Goal: Browse casually: Explore the website without a specific task or goal

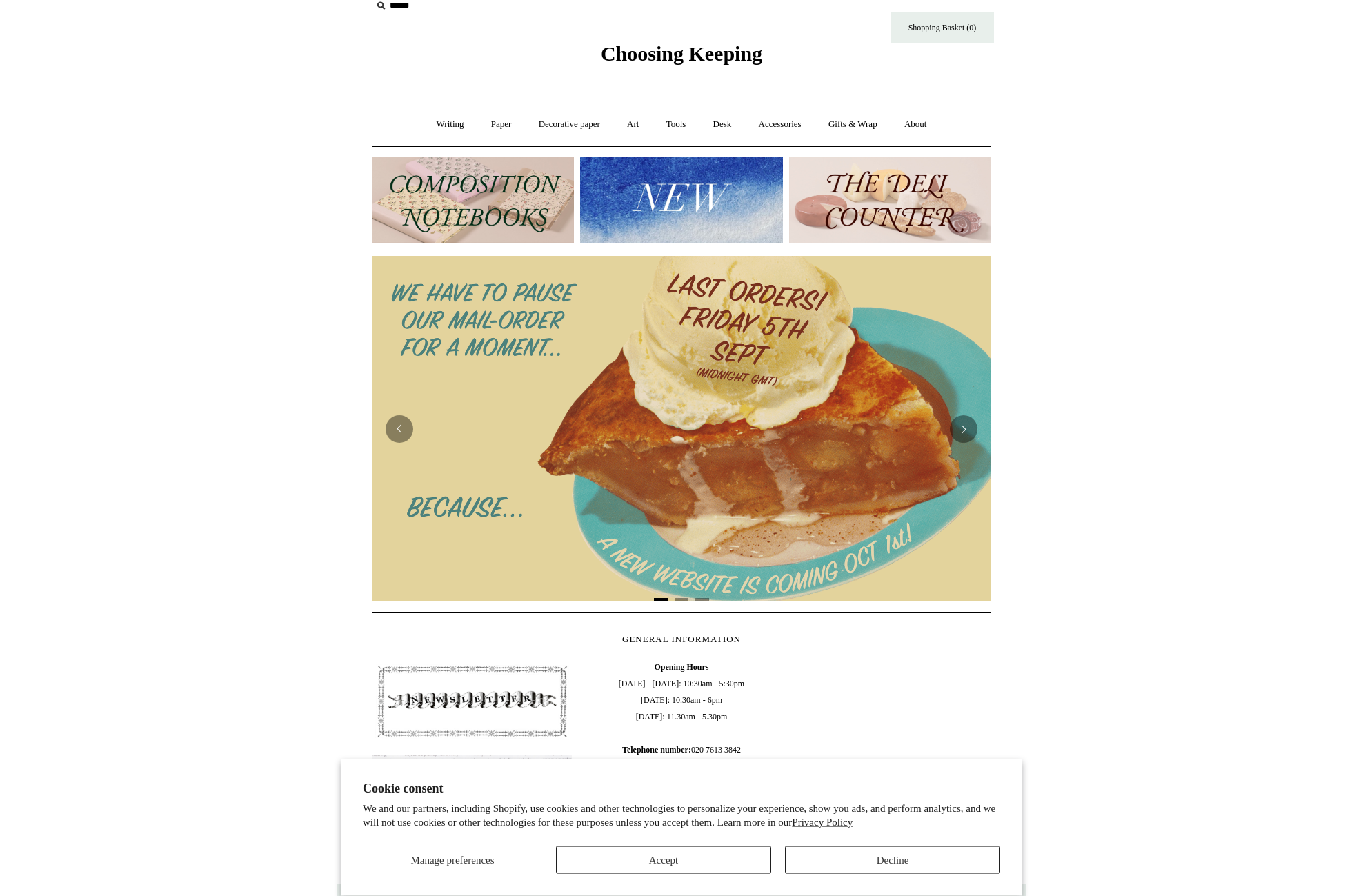
scroll to position [19, 0]
click at [425, 113] on link "Writing +" at bounding box center [451, 123] width 52 height 36
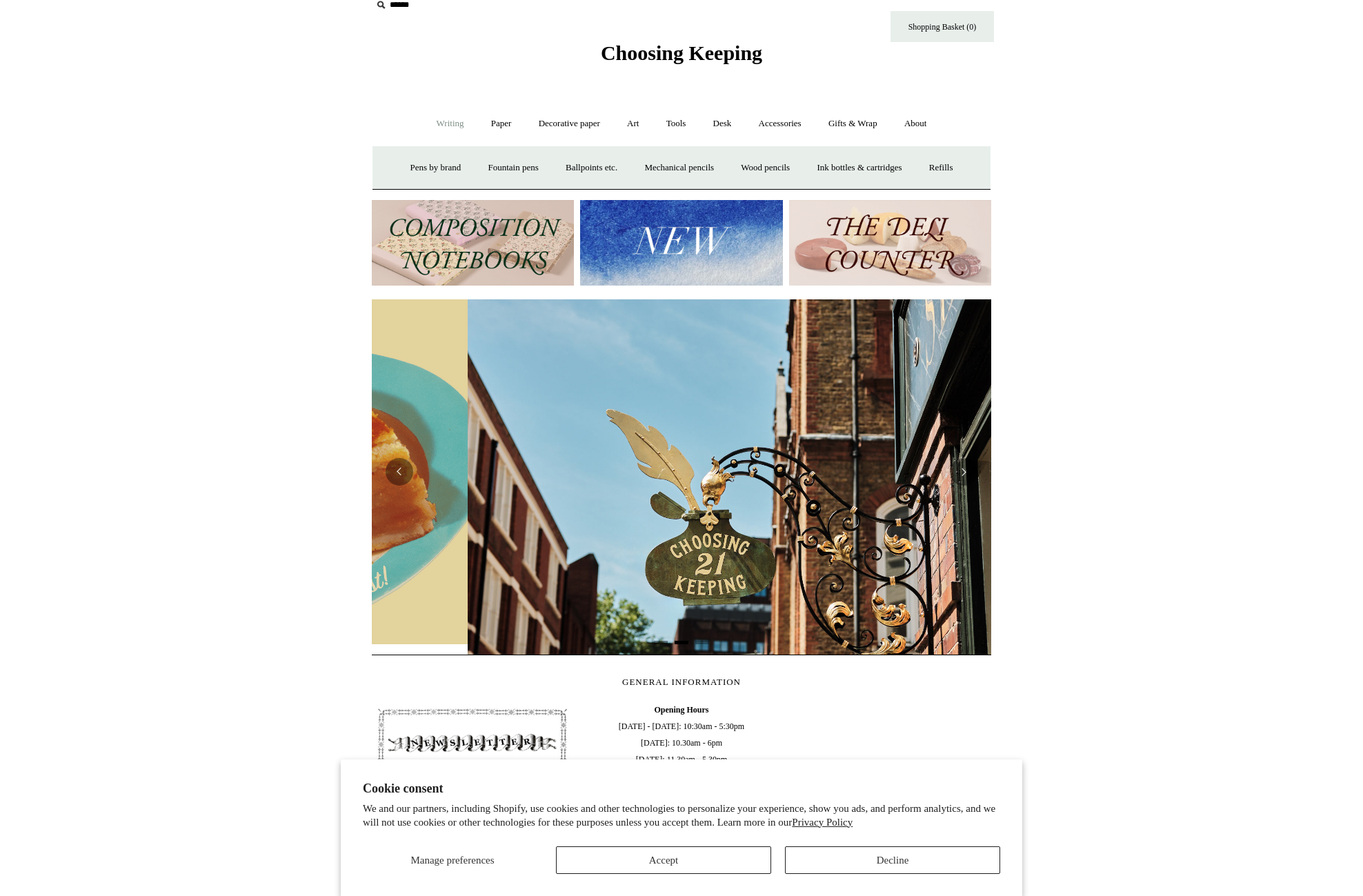
scroll to position [0, 619]
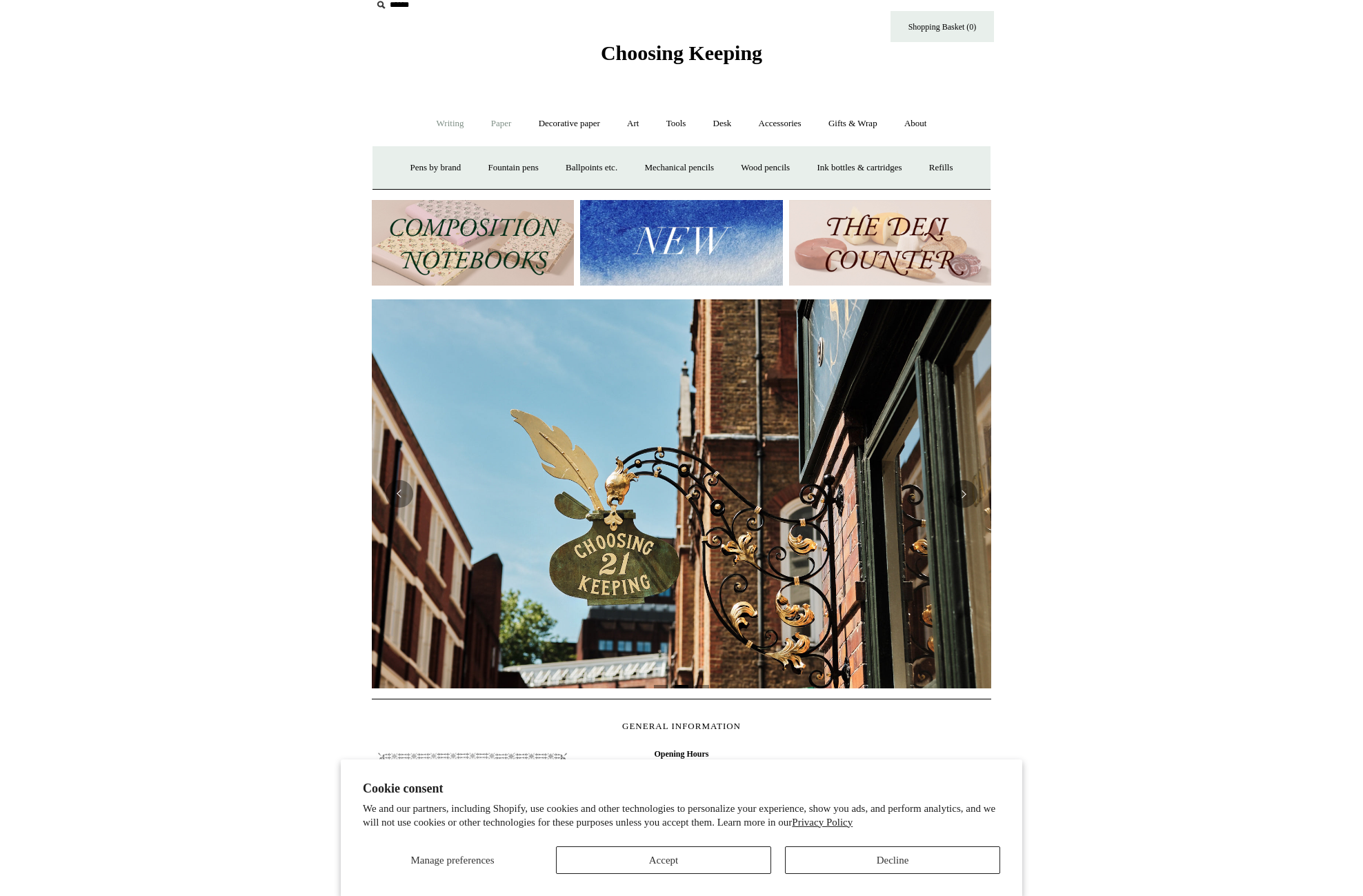
click at [504, 123] on link "Paper +" at bounding box center [501, 123] width 46 height 36
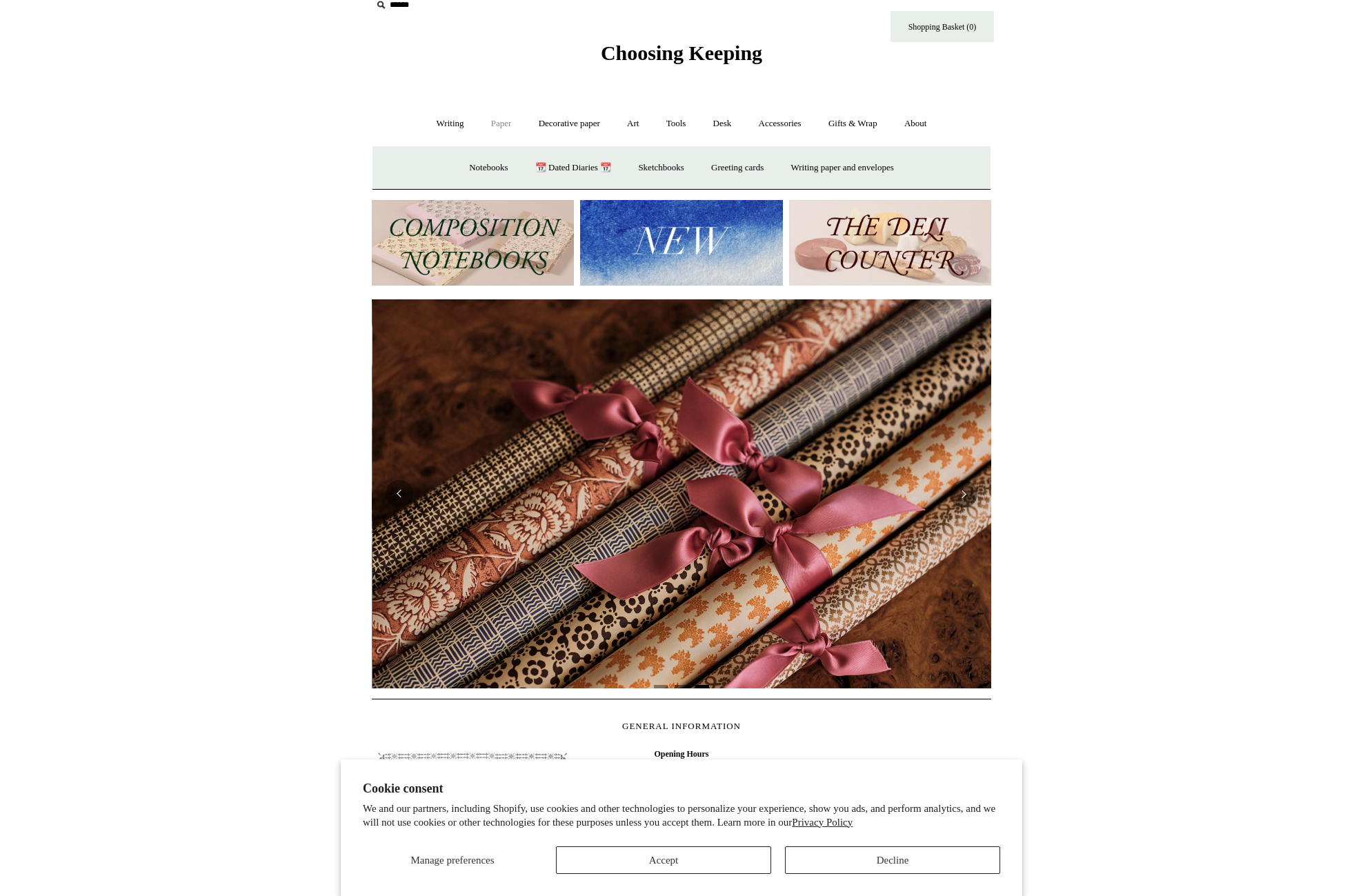
scroll to position [0, 1239]
click at [743, 175] on link "Greeting cards +" at bounding box center [738, 167] width 78 height 36
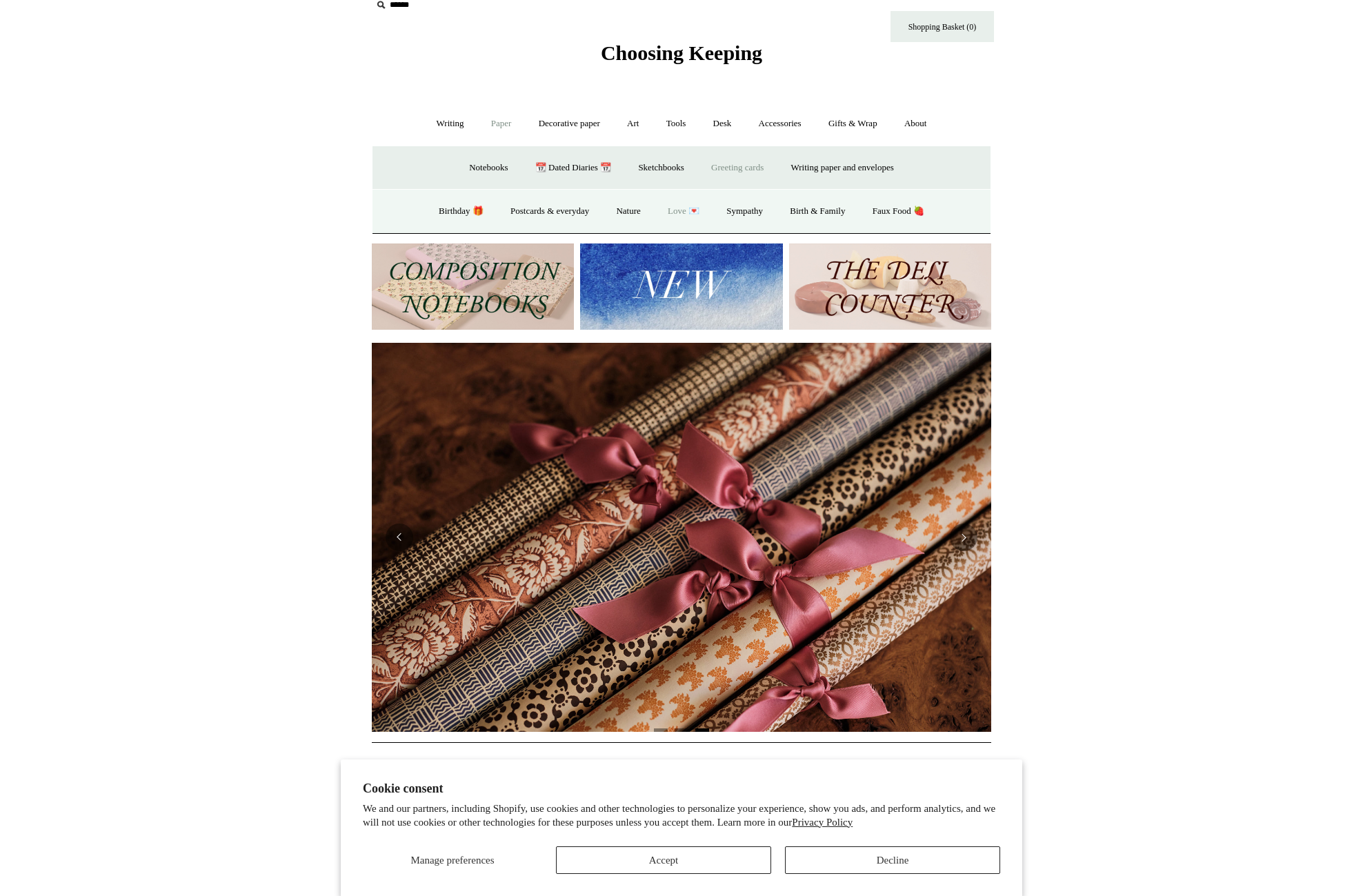
click at [690, 213] on link "Love 💌" at bounding box center [684, 211] width 57 height 36
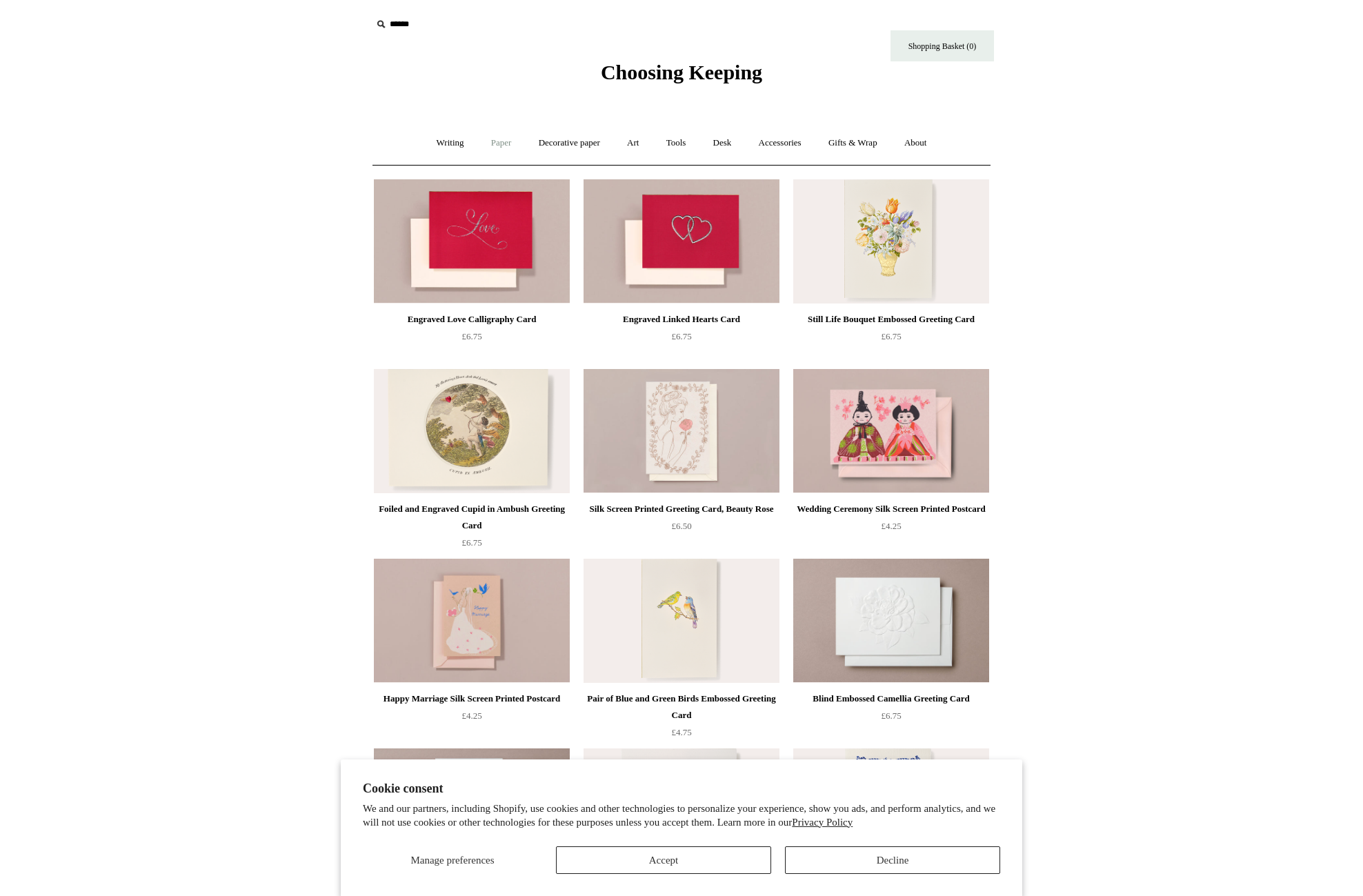
click at [497, 145] on link "Paper +" at bounding box center [501, 143] width 46 height 36
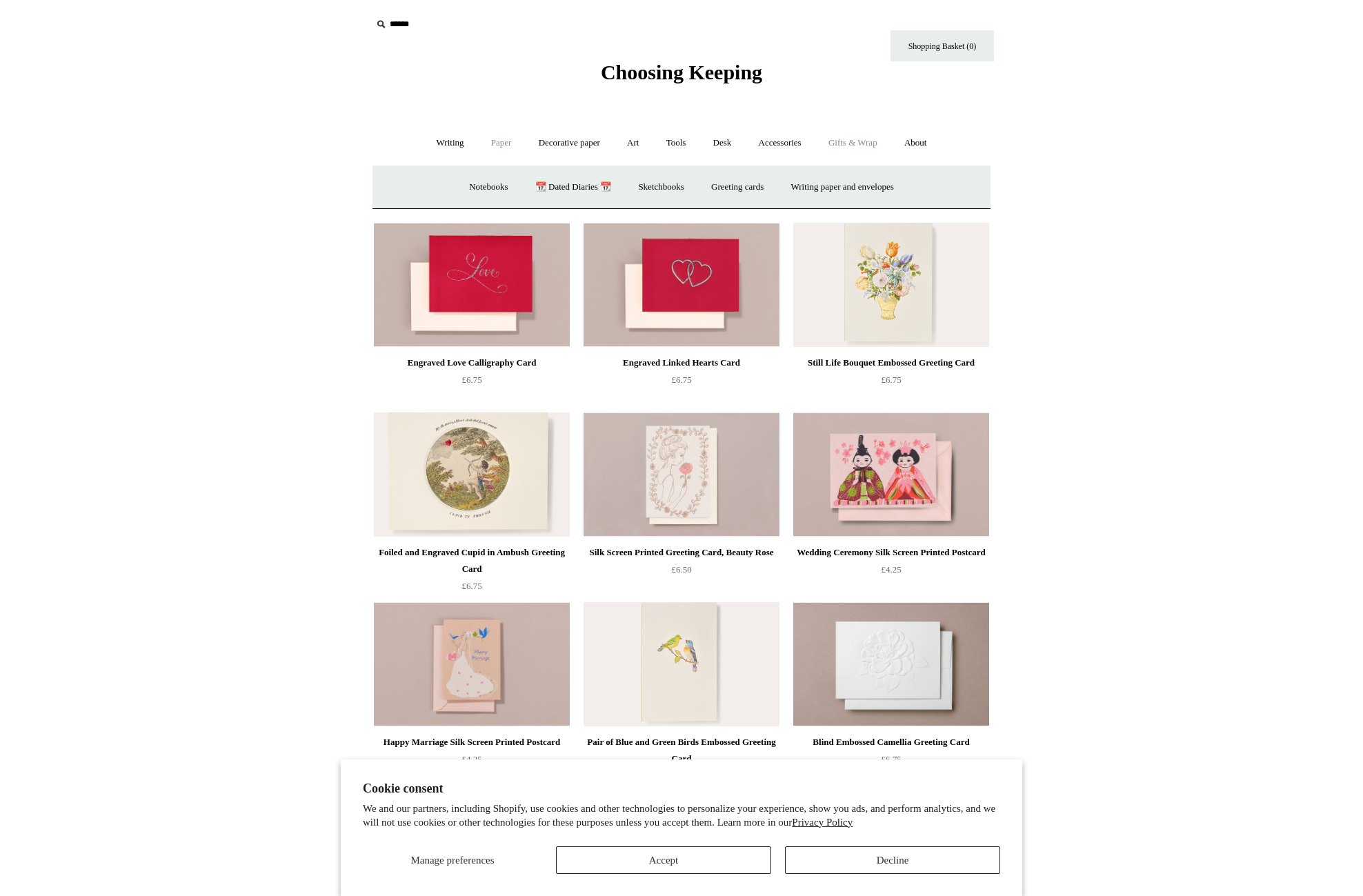
click at [873, 145] on link "Gifts & Wrap +" at bounding box center [852, 143] width 73 height 36
click at [441, 192] on link "Greeting cards +" at bounding box center [440, 186] width 78 height 36
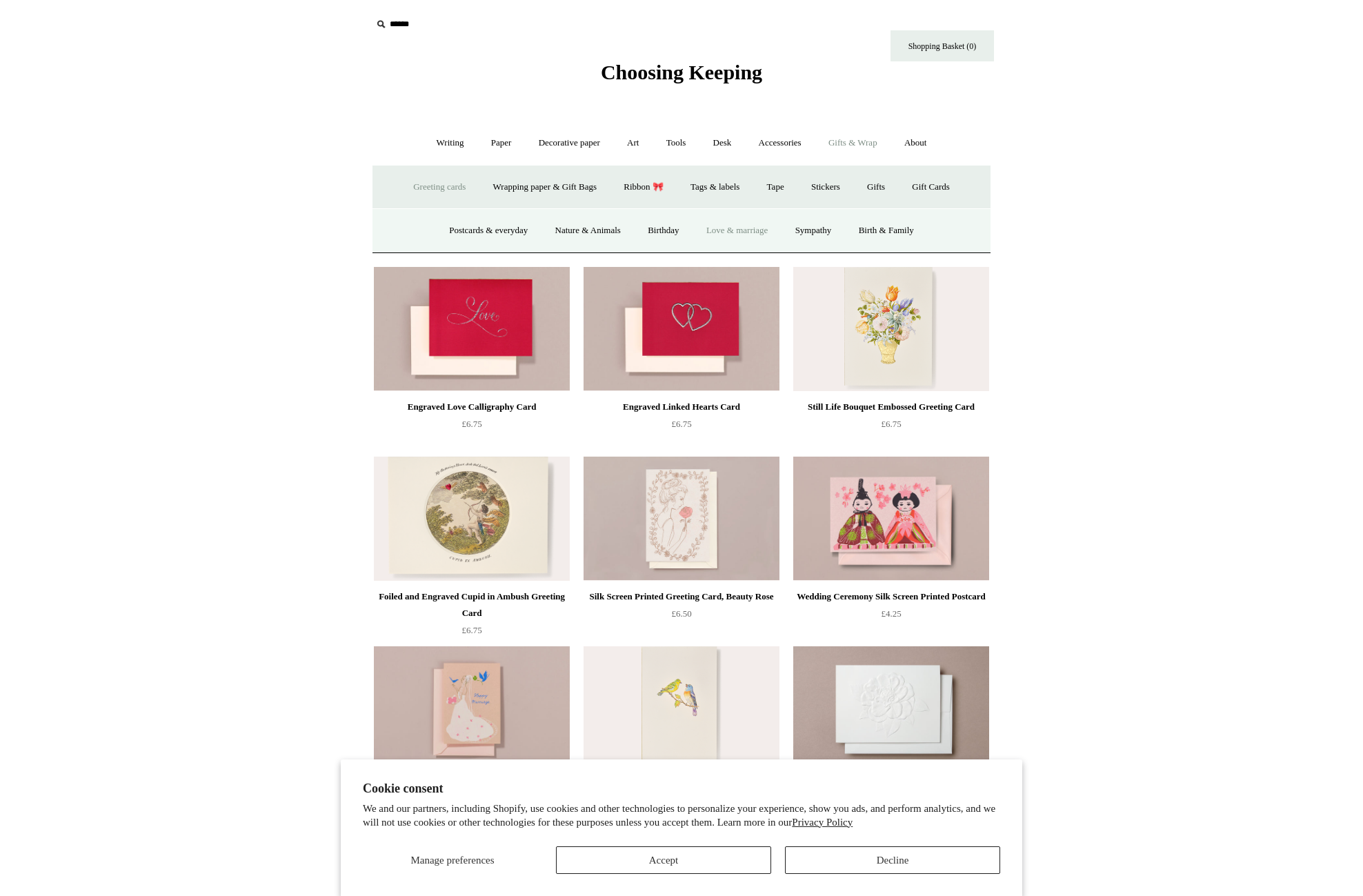
click at [742, 225] on link "Love & marriage" at bounding box center [737, 230] width 87 height 36
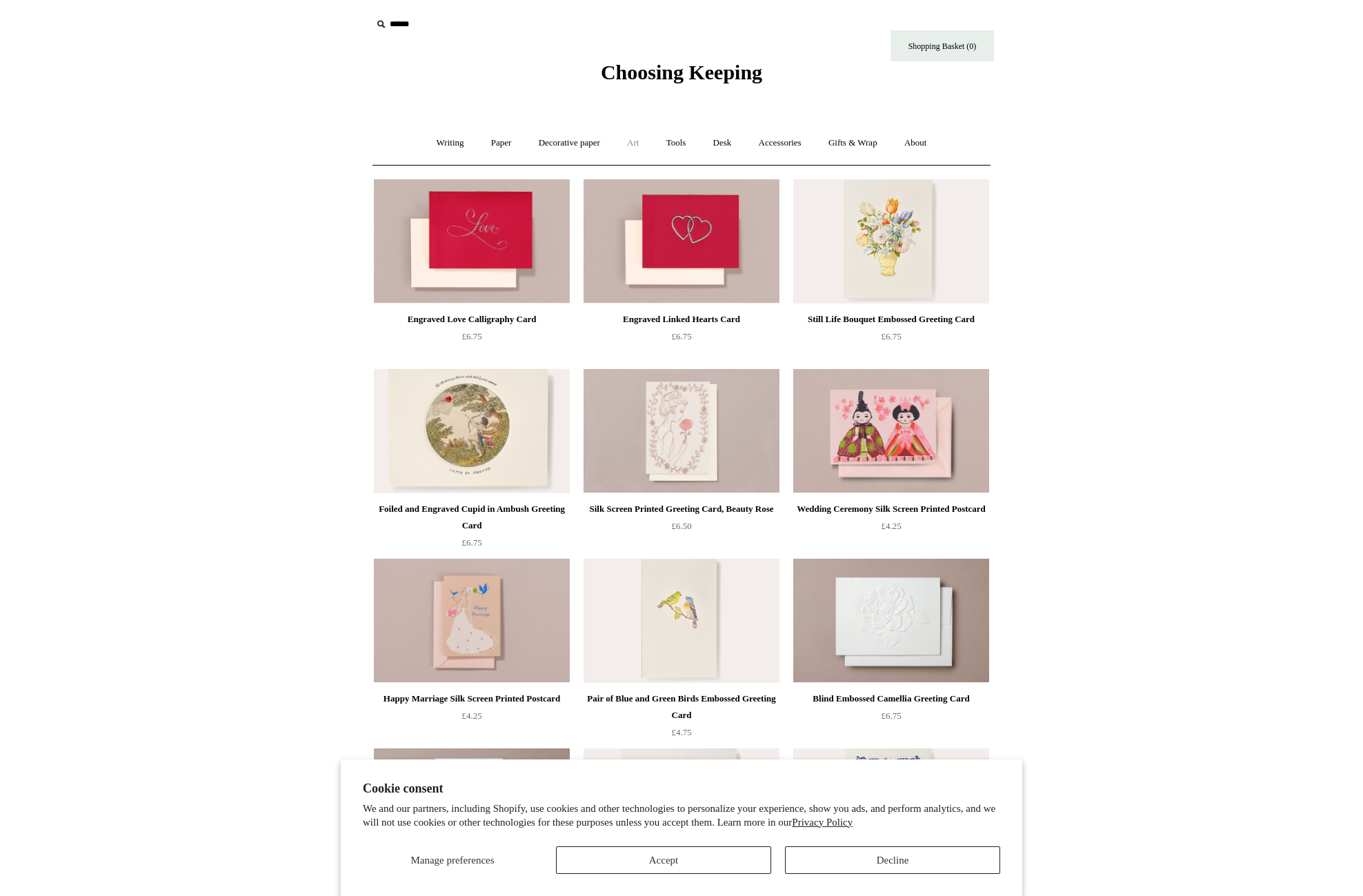
click at [633, 145] on link "Art +" at bounding box center [632, 143] width 36 height 36
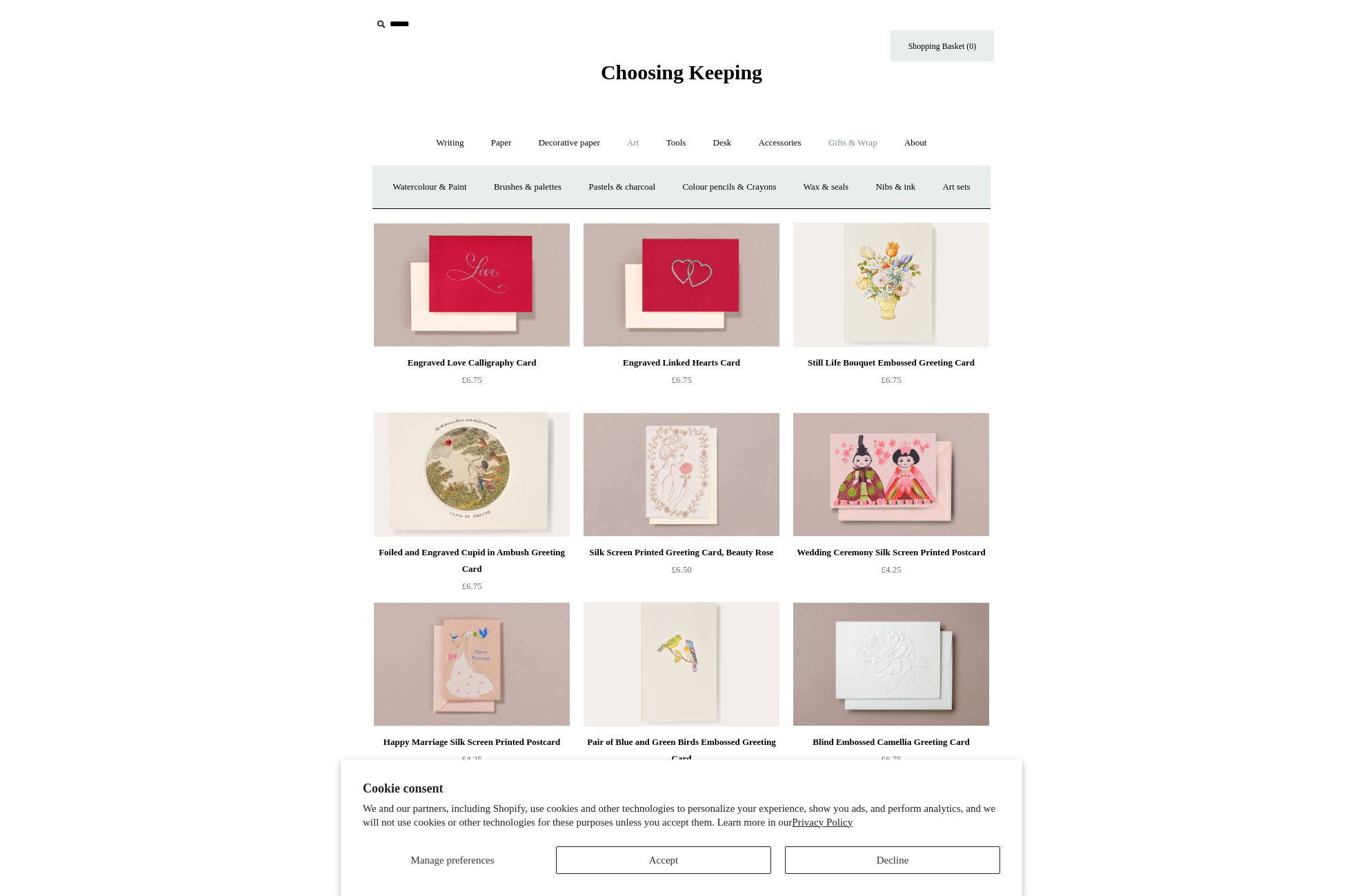
click at [882, 140] on link "Gifts & Wrap +" at bounding box center [852, 143] width 73 height 36
click at [884, 185] on link "Gifts +" at bounding box center [876, 186] width 43 height 36
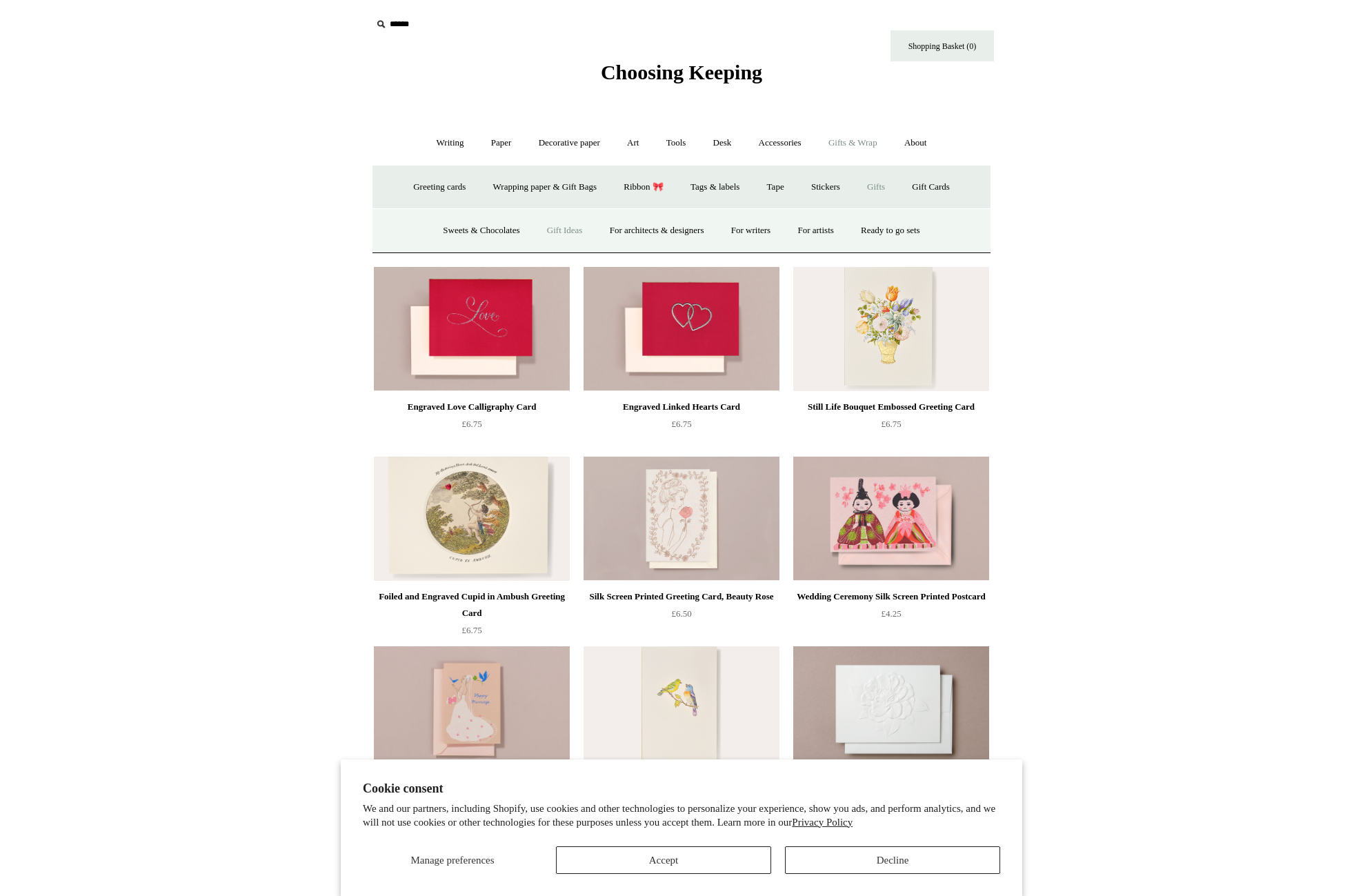
click at [561, 235] on link "Gift Ideas" at bounding box center [565, 230] width 61 height 36
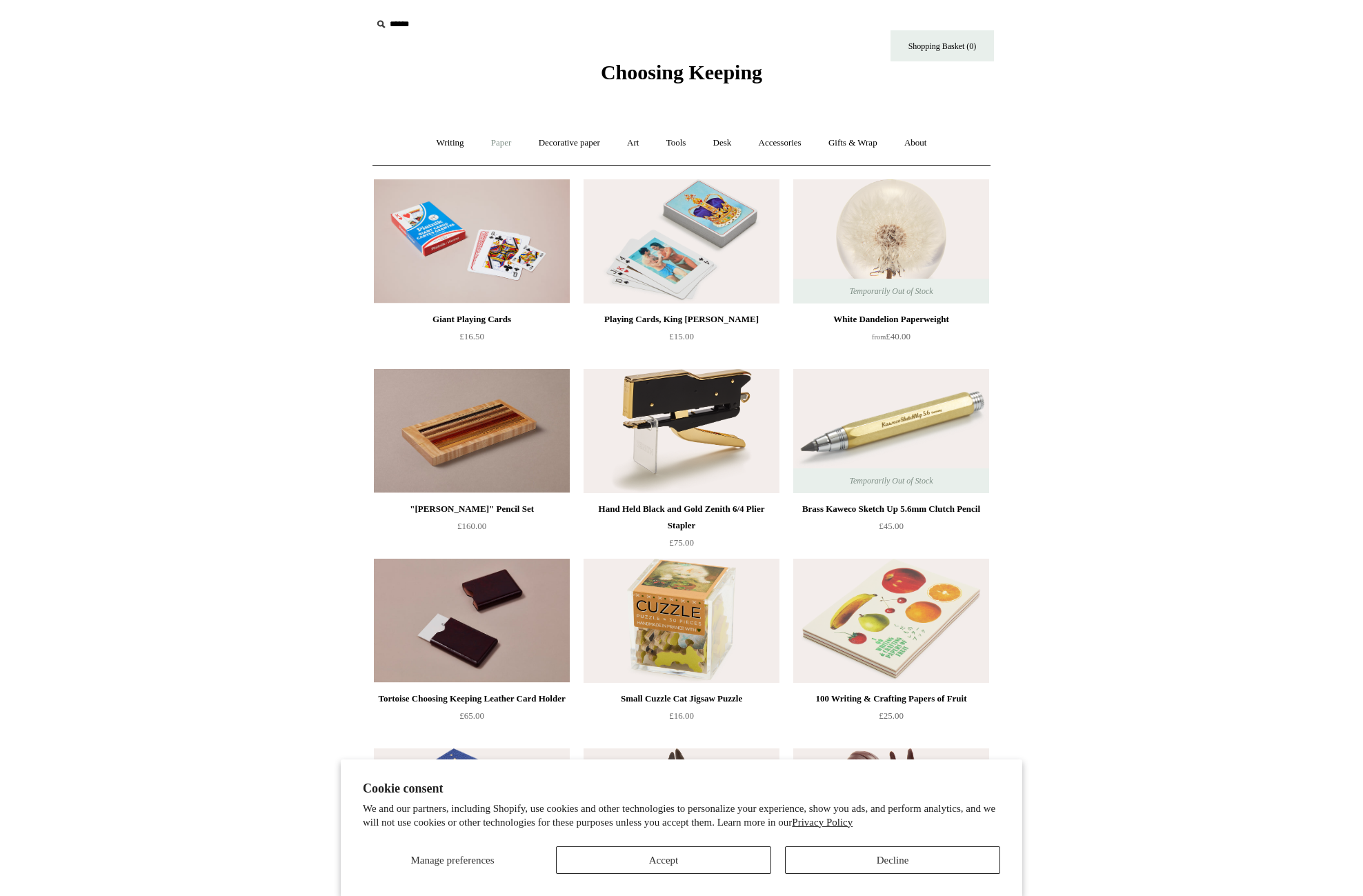
click at [500, 138] on link "Paper +" at bounding box center [501, 143] width 46 height 36
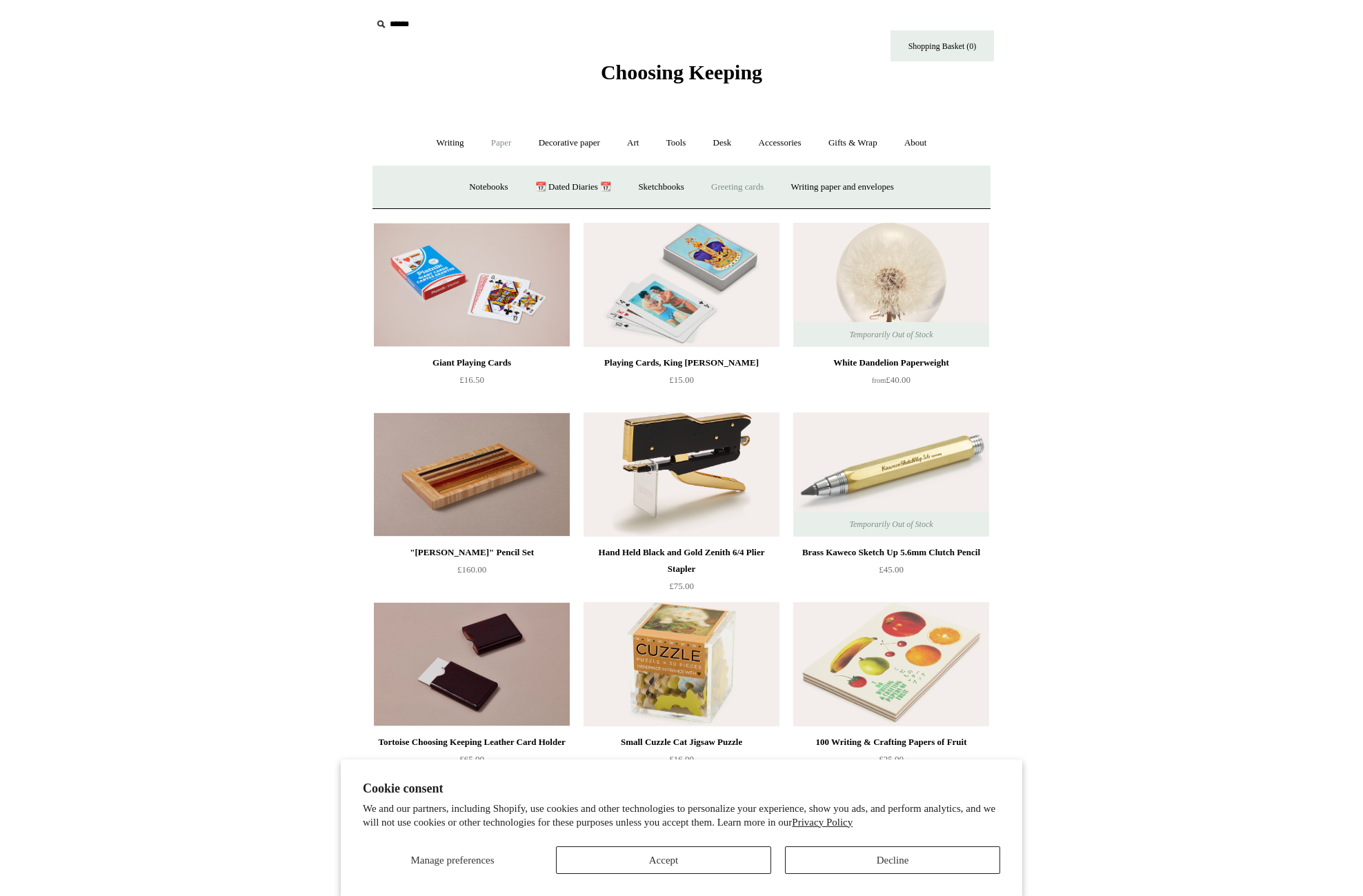
click at [755, 190] on link "Greeting cards +" at bounding box center [738, 186] width 78 height 36
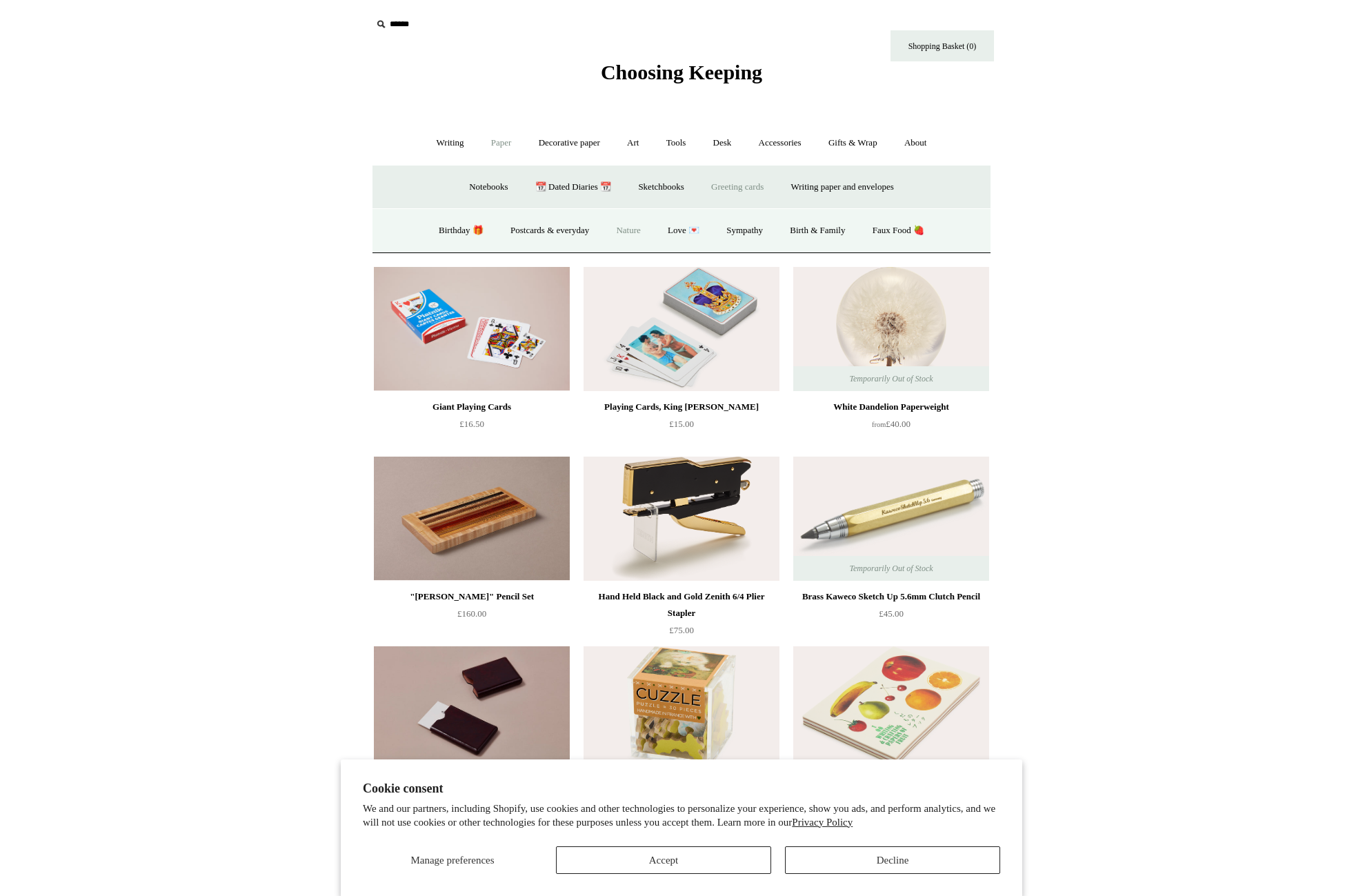
click at [617, 232] on link "Nature" at bounding box center [628, 230] width 49 height 36
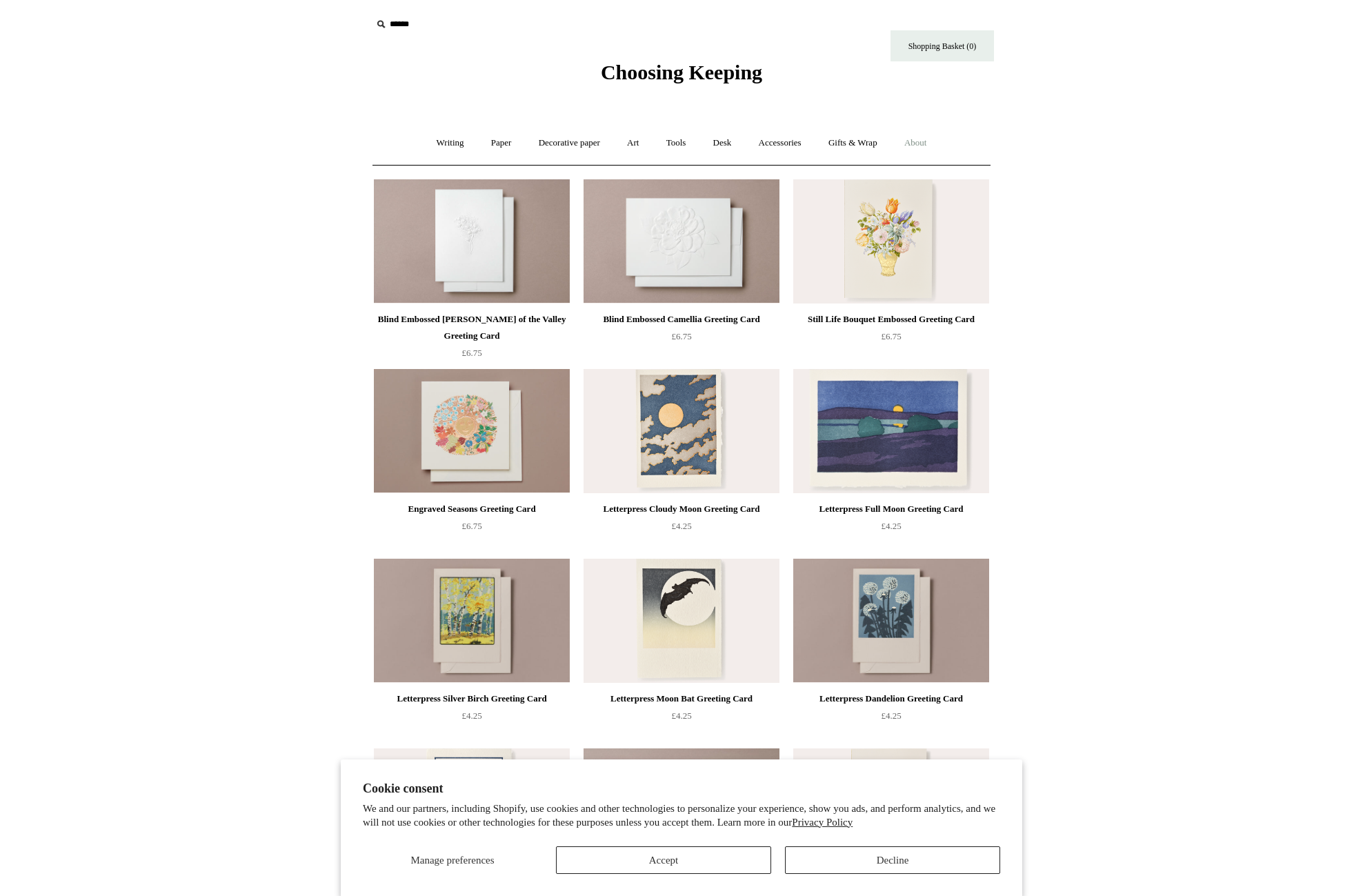
click at [921, 143] on link "About +" at bounding box center [916, 143] width 47 height 36
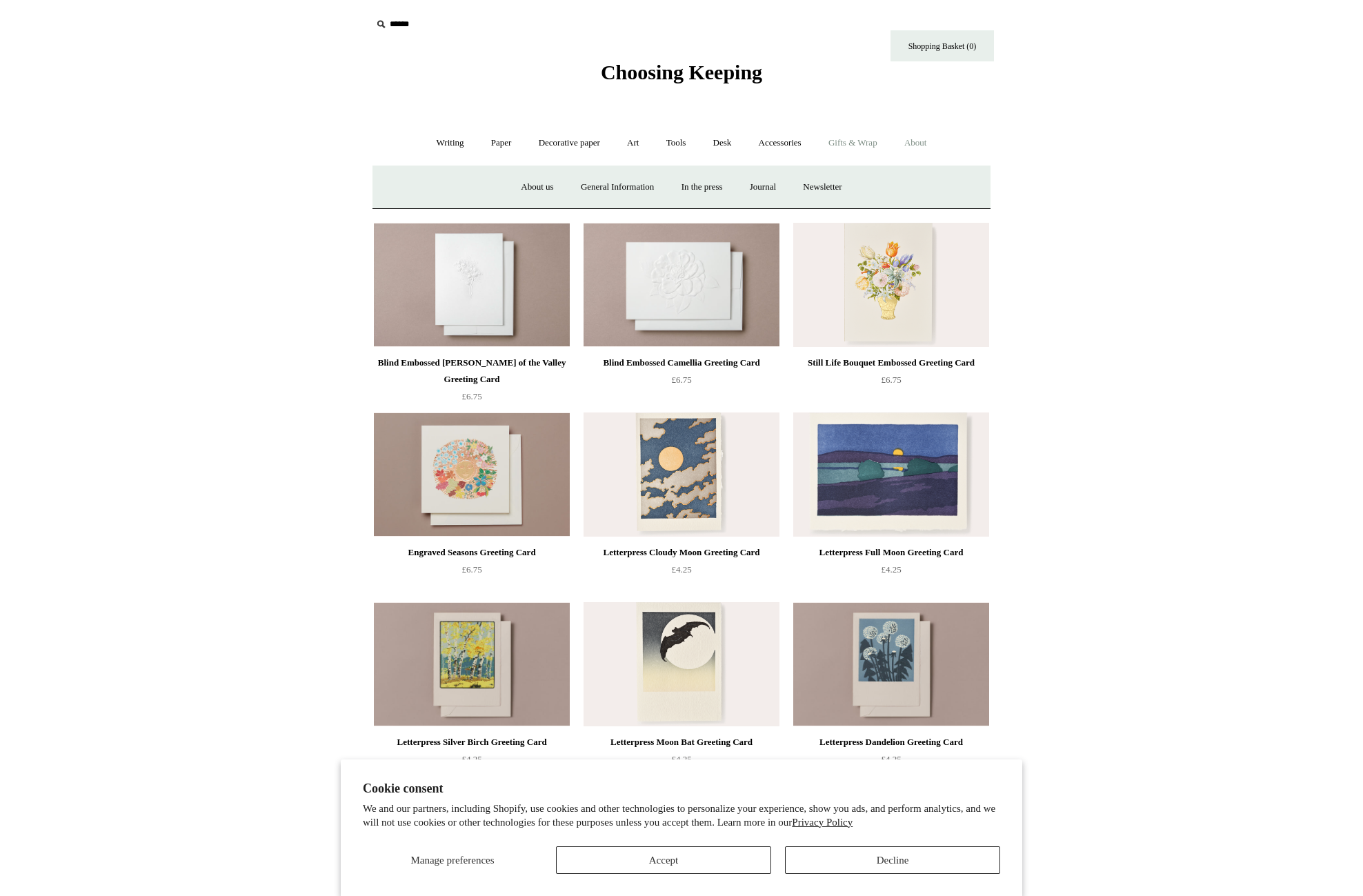
click at [859, 150] on link "Gifts & Wrap +" at bounding box center [852, 143] width 73 height 36
click at [576, 184] on link "Wrapping paper & Gift Bags" at bounding box center [545, 186] width 128 height 36
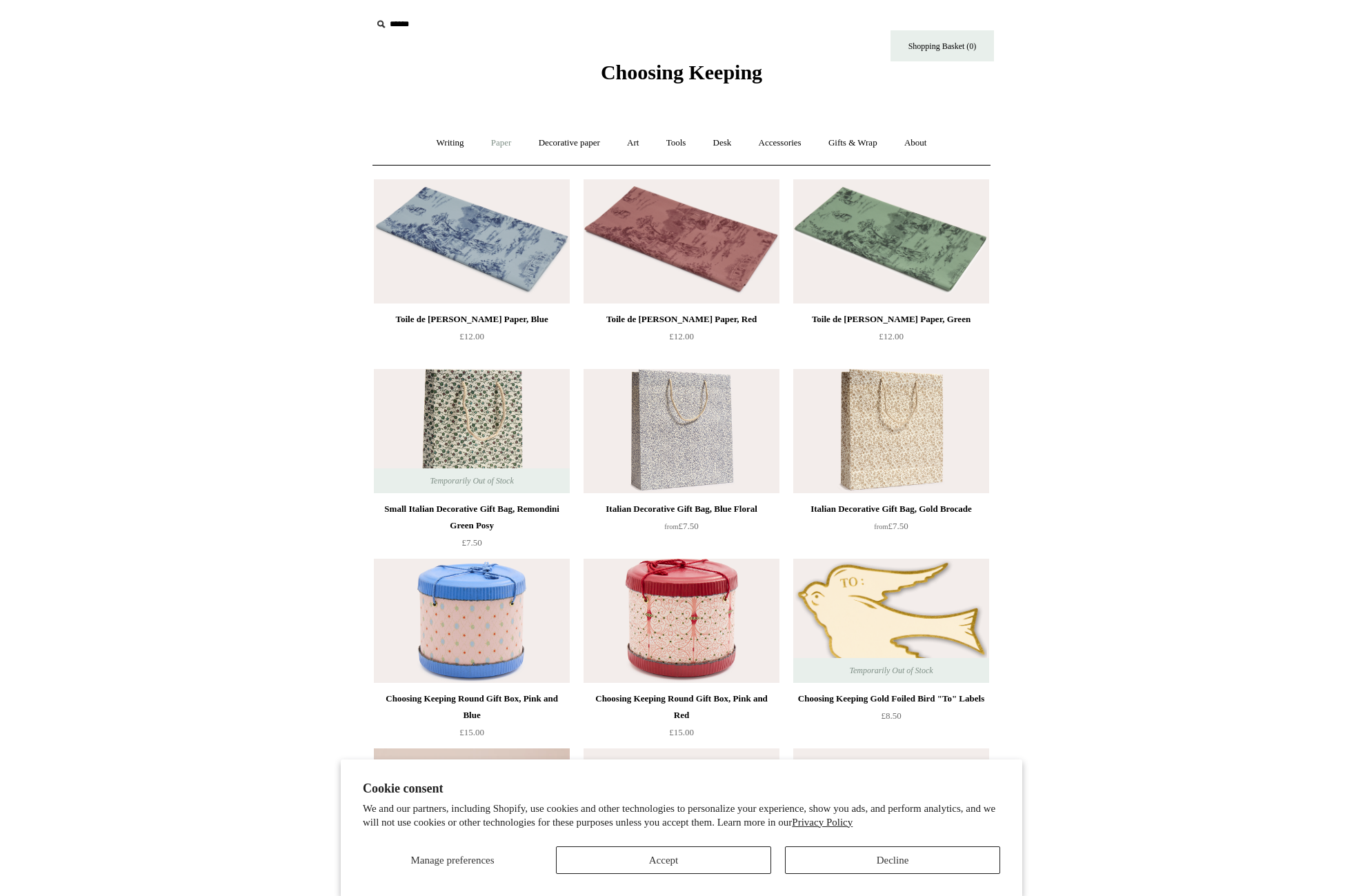
click at [497, 151] on link "Paper +" at bounding box center [501, 143] width 46 height 36
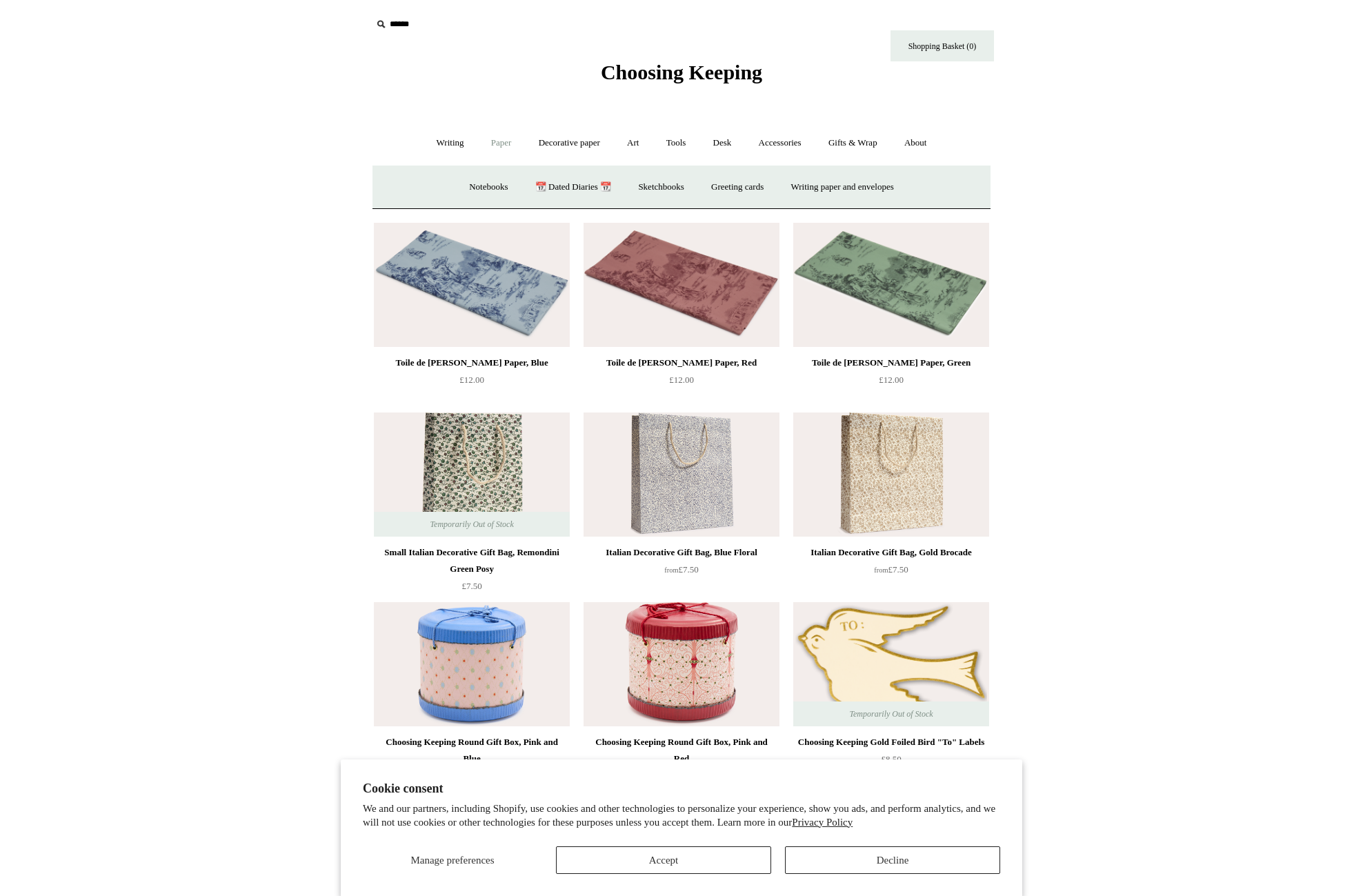
click at [386, 23] on icon at bounding box center [381, 24] width 15 height 15
click at [409, 26] on input "text" at bounding box center [457, 24] width 170 height 25
click at [622, 71] on span "Choosing Keeping" at bounding box center [681, 72] width 161 height 23
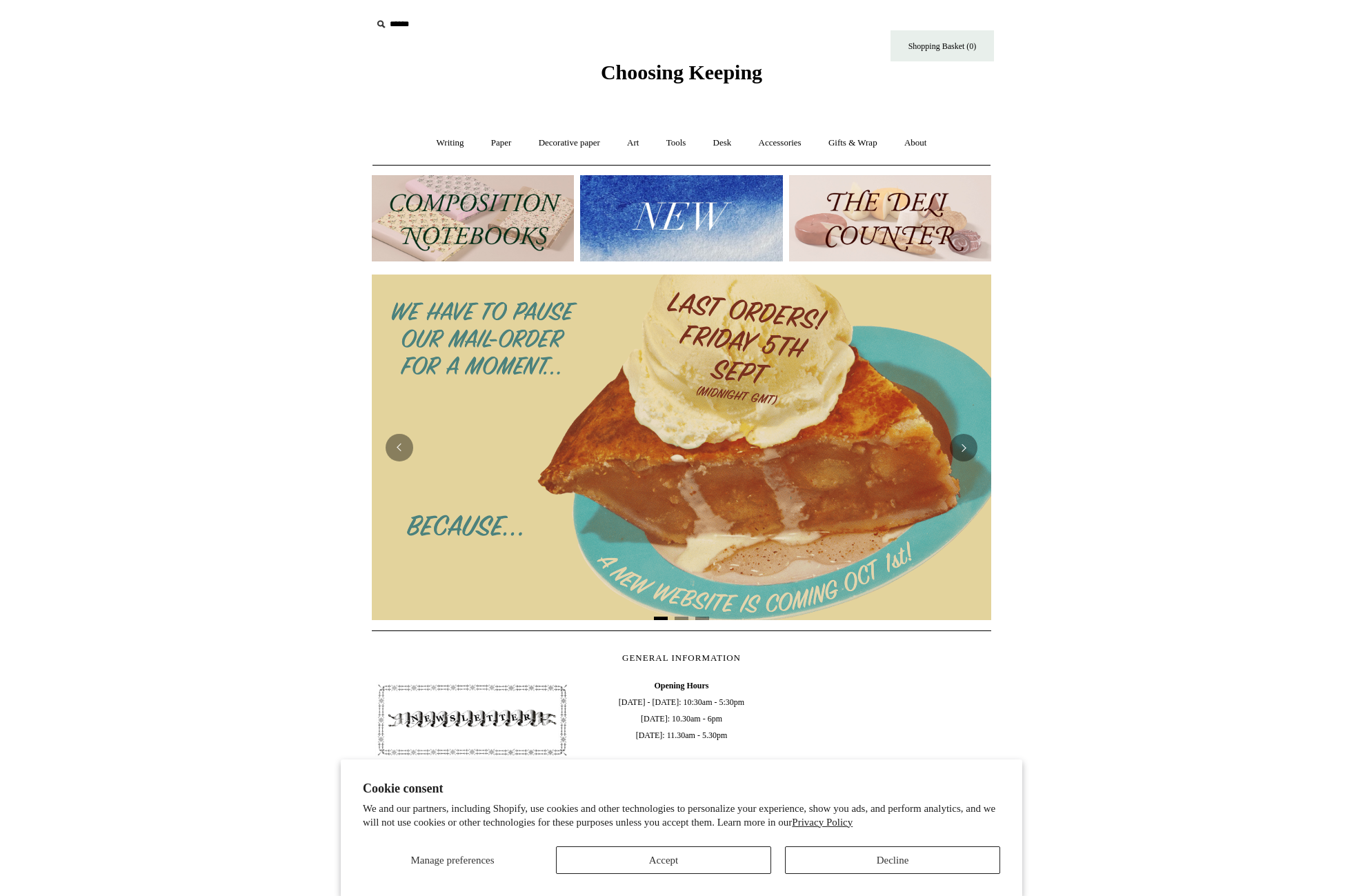
click at [863, 202] on img at bounding box center [890, 219] width 203 height 86
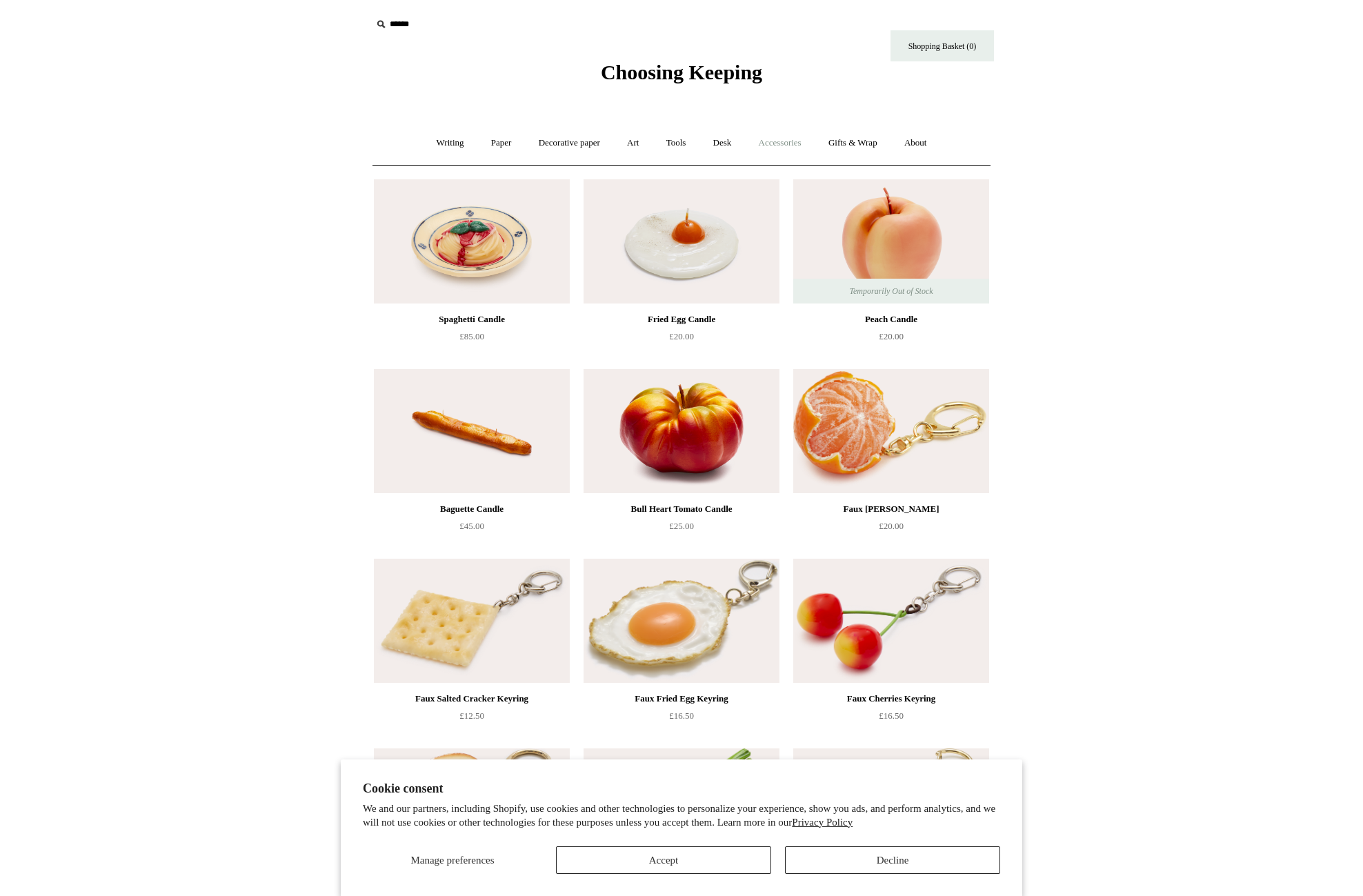
click at [809, 143] on link "Accessories +" at bounding box center [781, 143] width 68 height 36
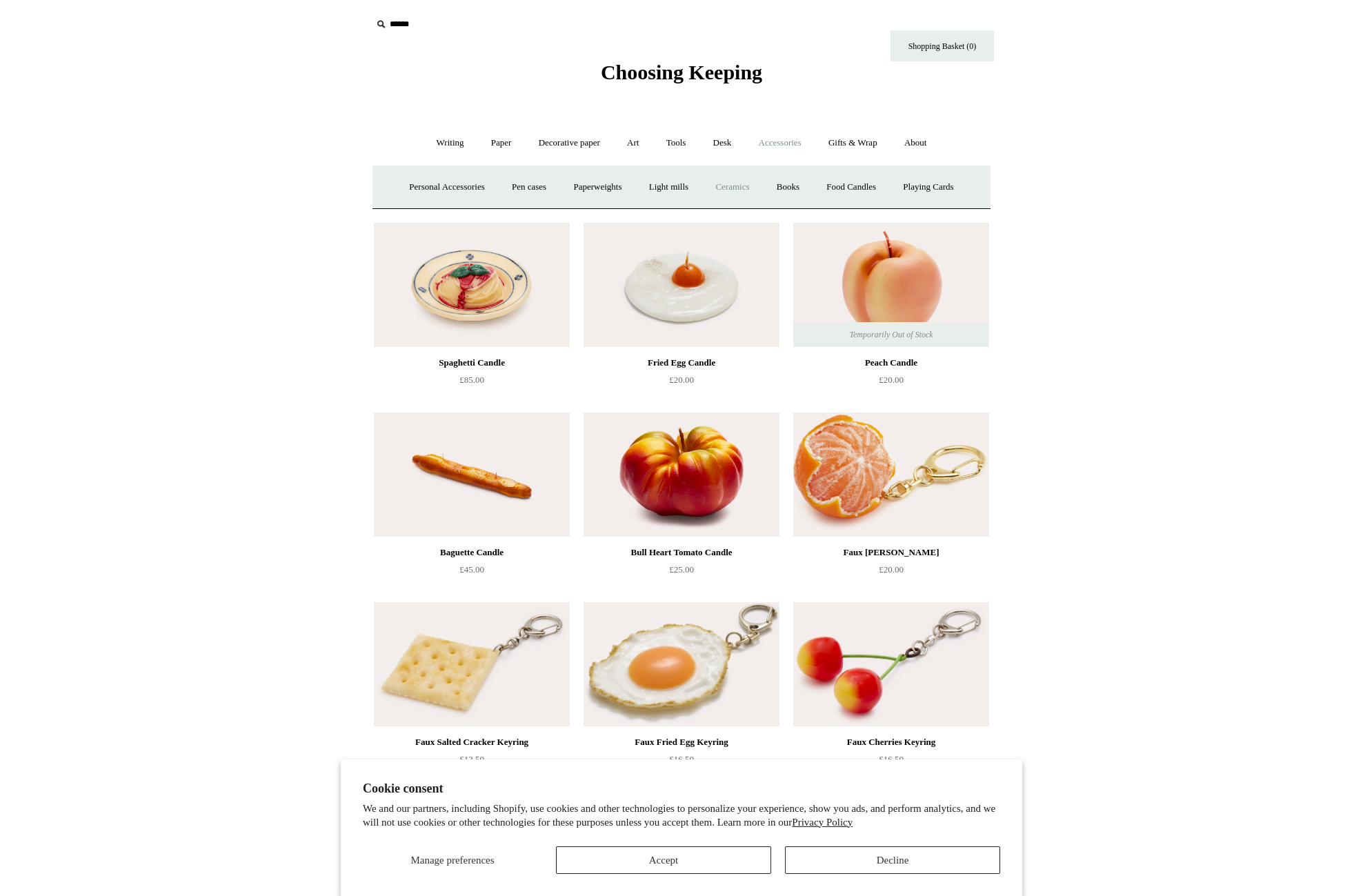
click at [738, 186] on link "Ceramics +" at bounding box center [732, 186] width 58 height 36
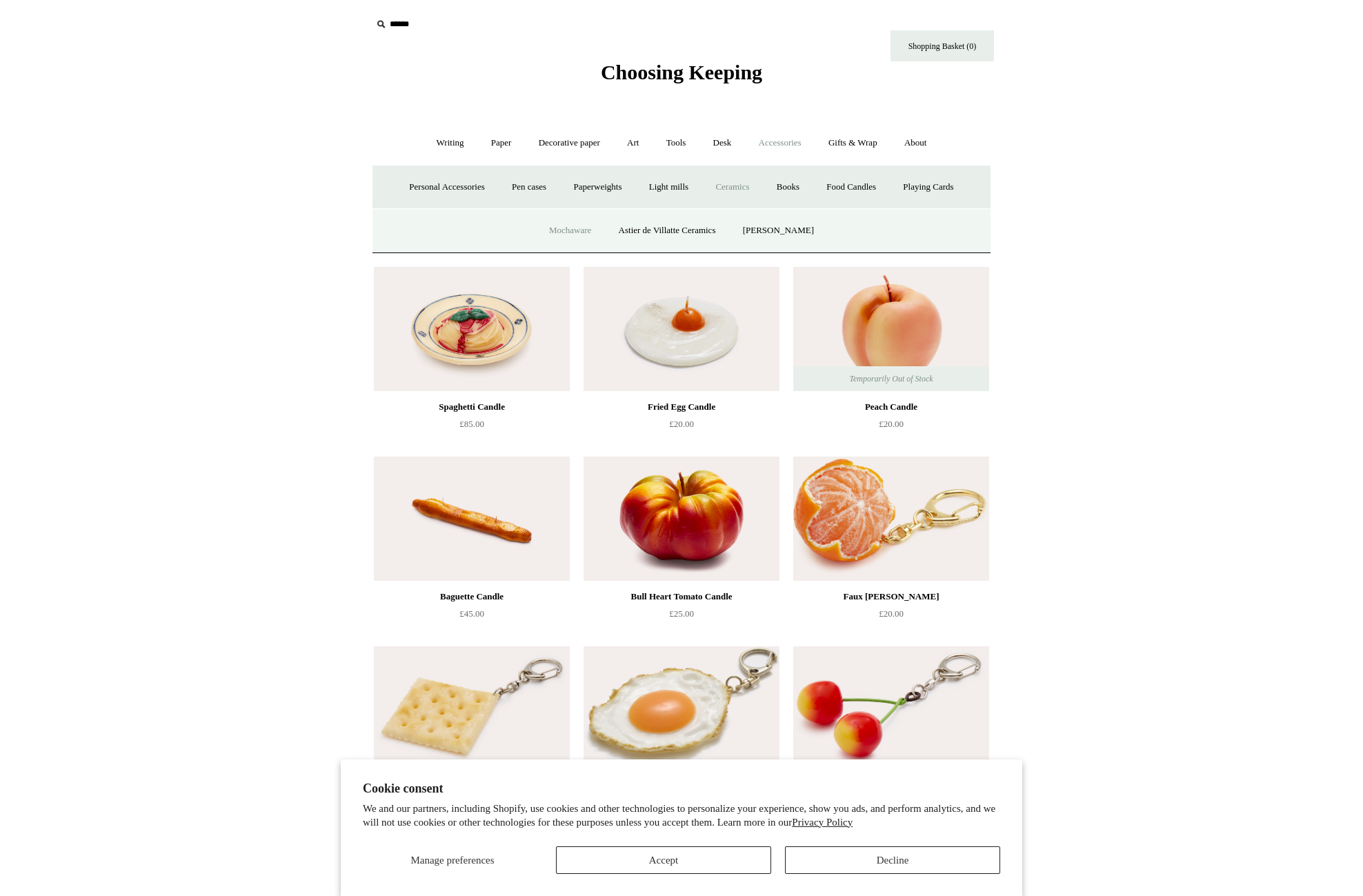
click at [582, 231] on link "Mochaware" at bounding box center [570, 230] width 67 height 36
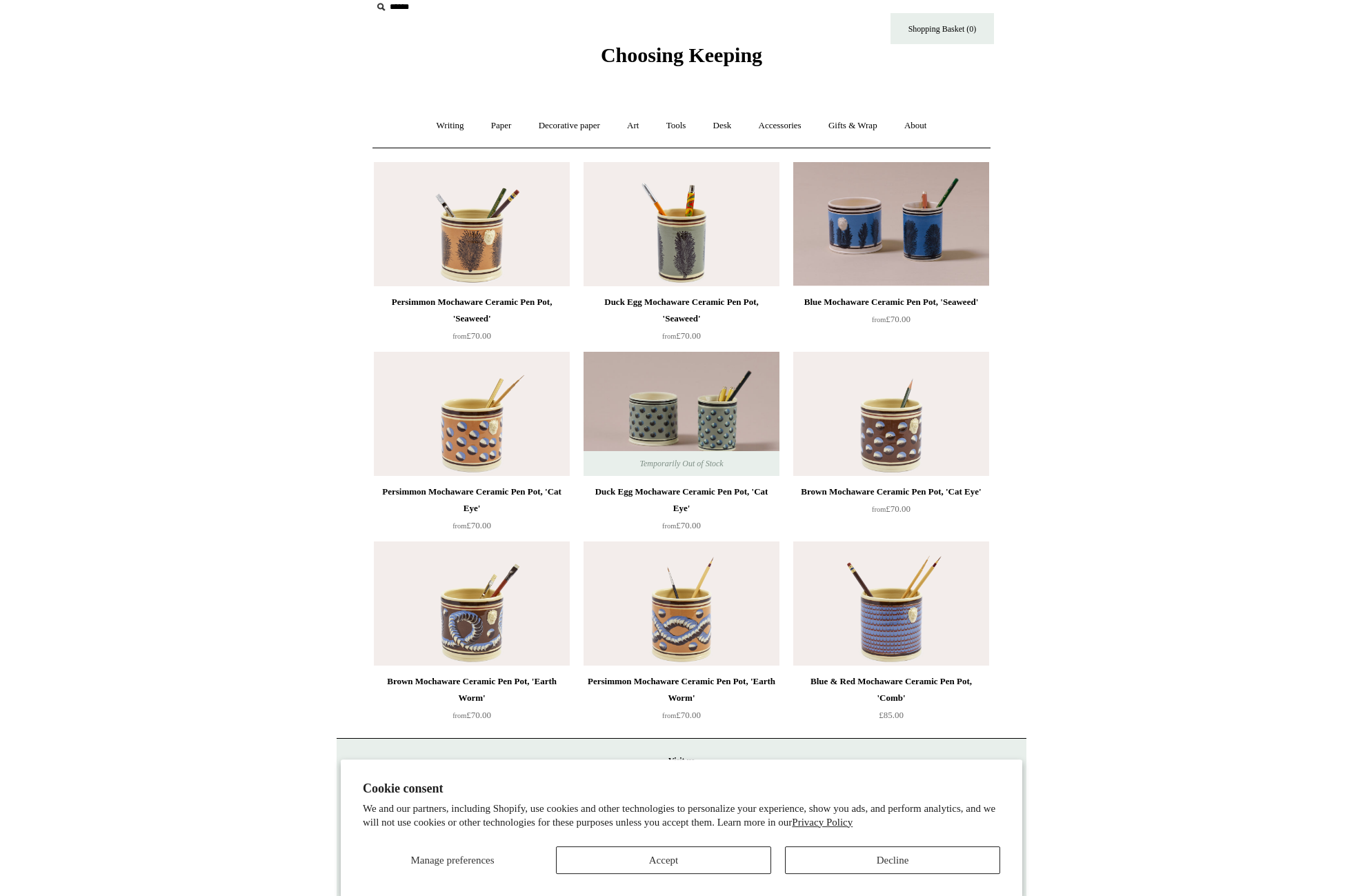
scroll to position [75, 0]
